Goal: Task Accomplishment & Management: Use online tool/utility

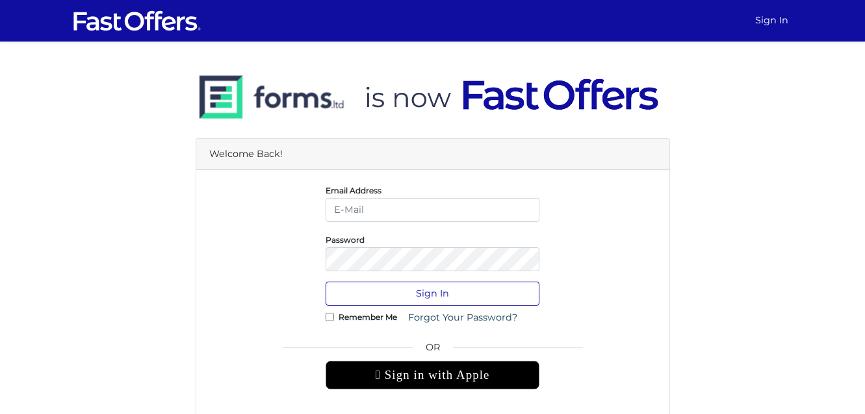
type input "keanne.antwi@outlook.com"
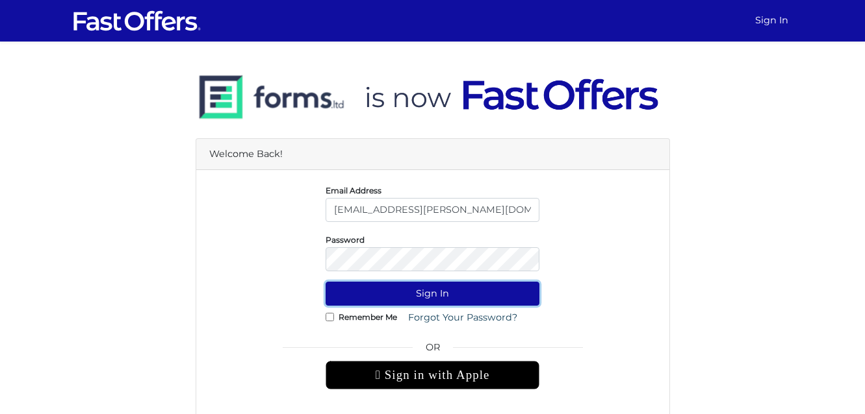
click at [469, 296] on button "Sign In" at bounding box center [432, 294] width 214 height 24
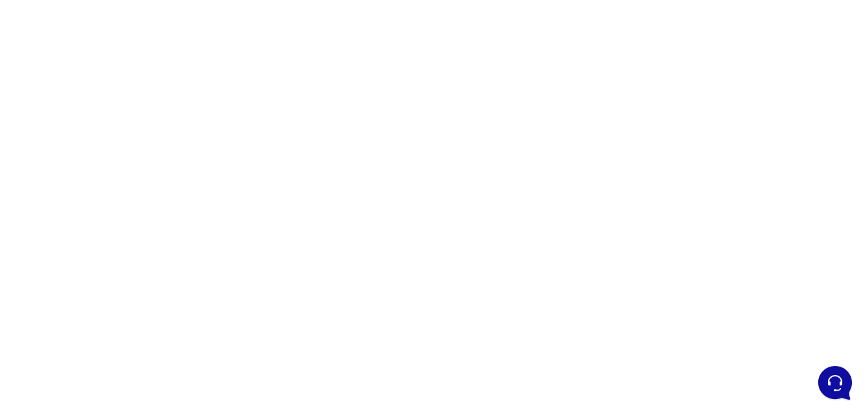
scroll to position [110, 0]
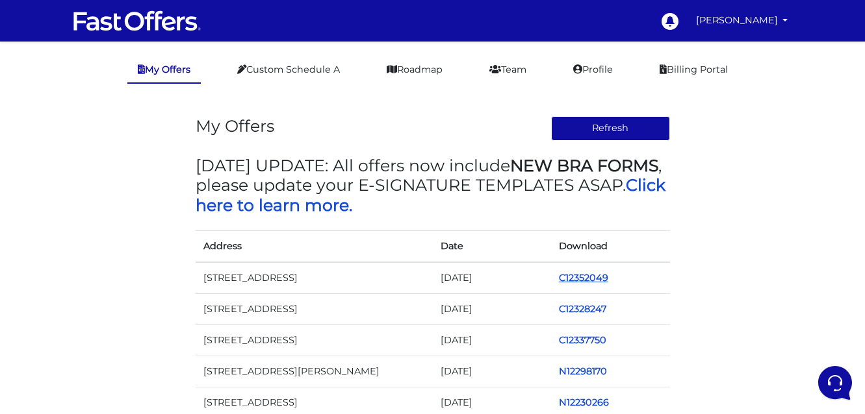
click at [591, 281] on link "C12352049" at bounding box center [583, 278] width 49 height 12
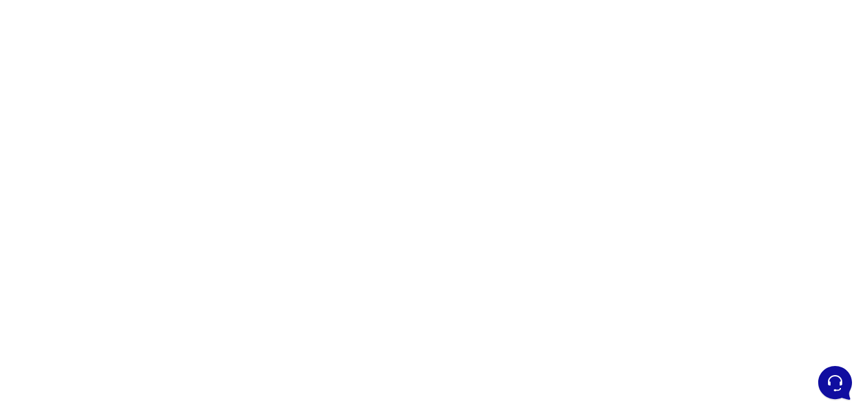
scroll to position [74, 0]
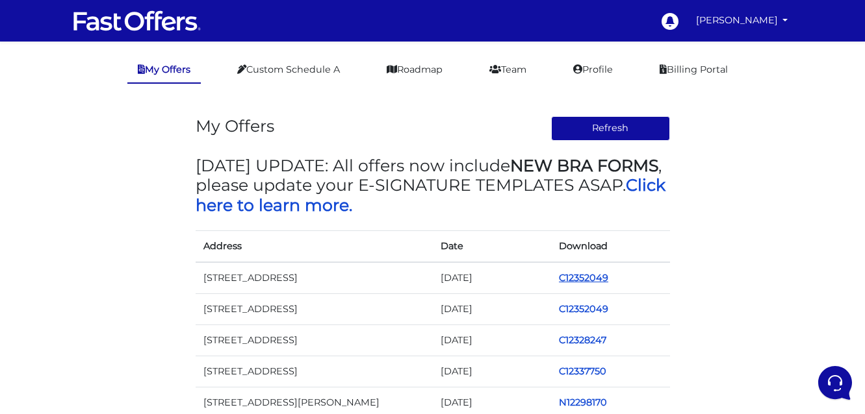
click at [591, 279] on link "C12352049" at bounding box center [583, 278] width 49 height 12
